Goal: Task Accomplishment & Management: Use online tool/utility

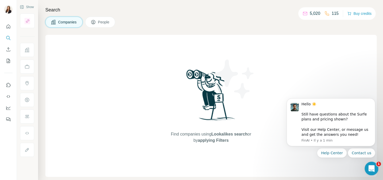
click at [370, 169] on icon "Ouvrir le Messenger Intercom" at bounding box center [371, 168] width 9 height 9
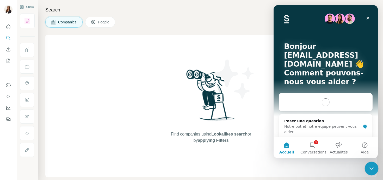
click at [370, 168] on icon "Fermer le Messenger Intercom" at bounding box center [371, 168] width 6 height 6
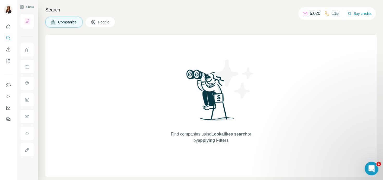
click at [370, 169] on icon "Ouvrir le Messenger Intercom" at bounding box center [371, 168] width 9 height 9
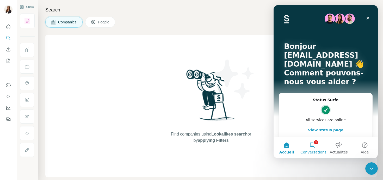
click at [316, 144] on button "1 Conversations" at bounding box center [313, 148] width 26 height 21
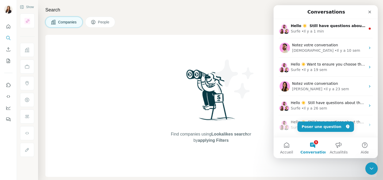
click at [347, 15] on div "Intercom Messenger" at bounding box center [361, 11] width 28 height 9
click at [170, 37] on div "Find companies using Lookalikes search or by applying Filters" at bounding box center [211, 106] width 94 height 142
click at [127, 38] on div "Find companies using Lookalikes search or by applying Filters" at bounding box center [211, 106] width 332 height 142
click at [239, 162] on div "Find companies using Lookalikes search or by applying Filters" at bounding box center [211, 106] width 94 height 142
click at [223, 144] on div "Find companies using Lookalikes search or by applying Filters" at bounding box center [211, 106] width 94 height 142
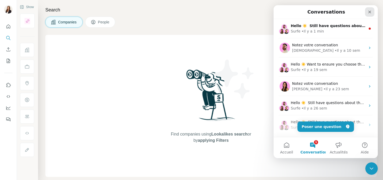
click at [371, 14] on div "Fermer" at bounding box center [369, 11] width 9 height 9
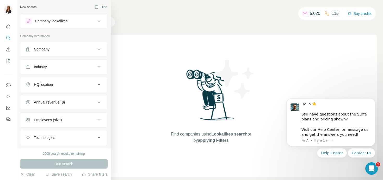
click at [23, 50] on button "Company" at bounding box center [63, 49] width 87 height 13
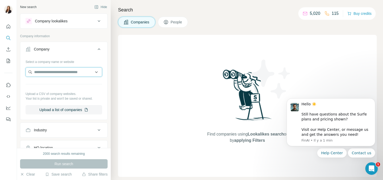
click at [60, 73] on input "text" at bounding box center [64, 72] width 77 height 9
click at [62, 59] on div "Select a company name or website" at bounding box center [64, 61] width 77 height 7
click at [58, 27] on button "Company lookalikes" at bounding box center [63, 21] width 87 height 13
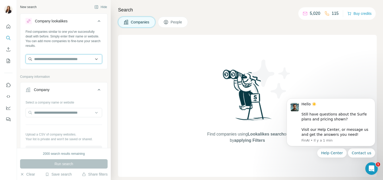
click at [44, 58] on input "text" at bounding box center [64, 59] width 77 height 9
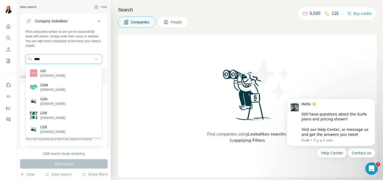
type input "****"
